Goal: Task Accomplishment & Management: Complete application form

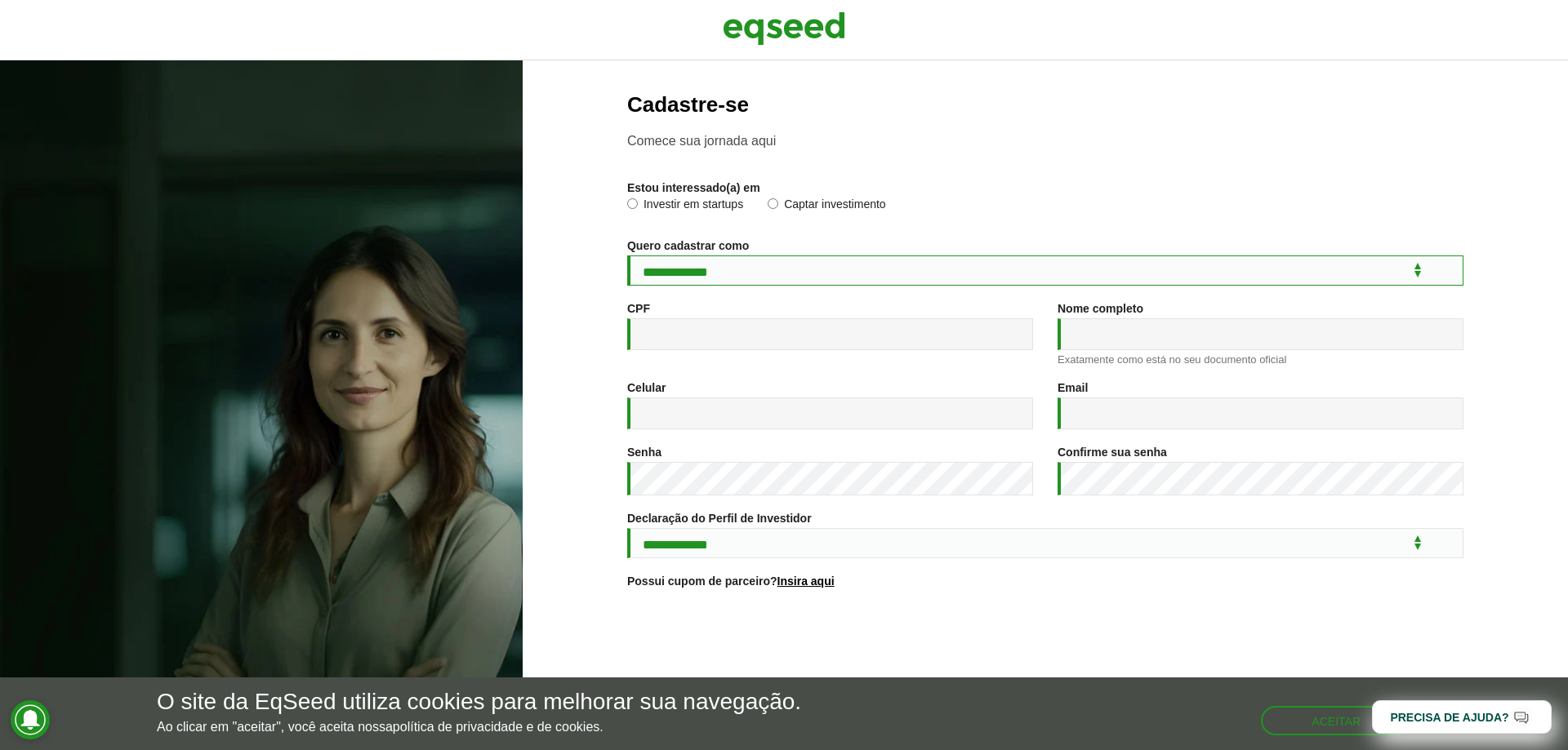
click at [714, 270] on select "**********" at bounding box center [1045, 270] width 836 height 30
select select "***"
click at [627, 257] on select "**********" at bounding box center [1045, 270] width 836 height 30
